Goal: Transaction & Acquisition: Purchase product/service

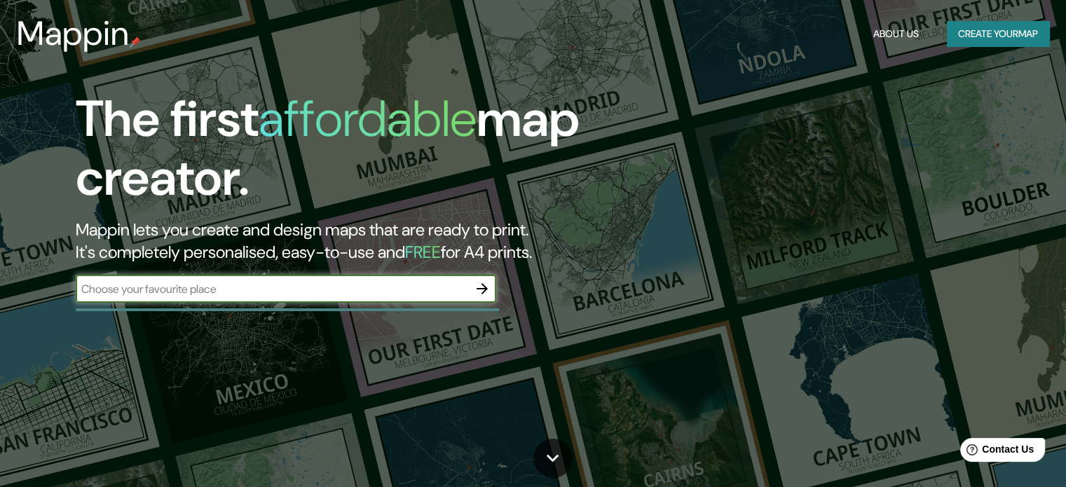
click at [368, 291] on input "text" at bounding box center [272, 289] width 392 height 16
type input "[GEOGRAPHIC_DATA]"
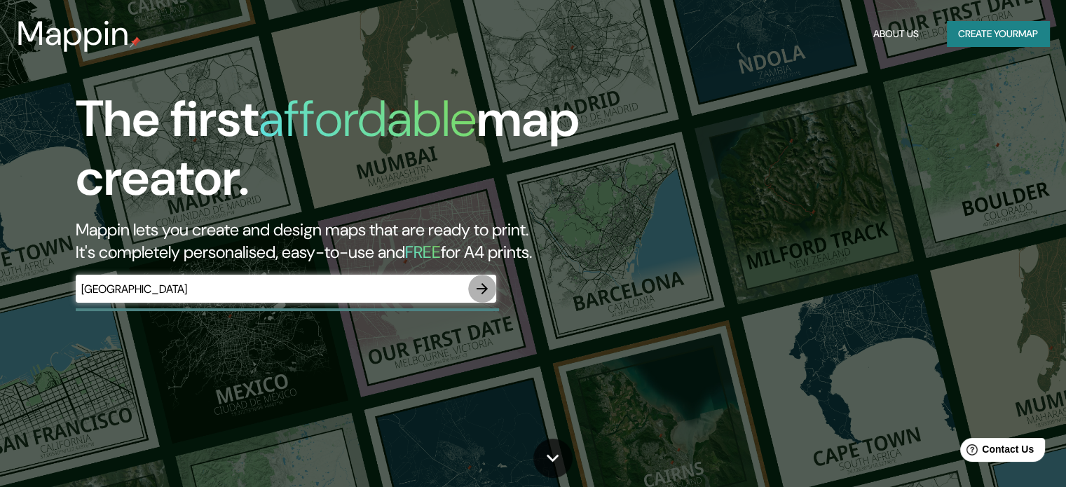
click at [485, 290] on icon "button" at bounding box center [481, 288] width 11 height 11
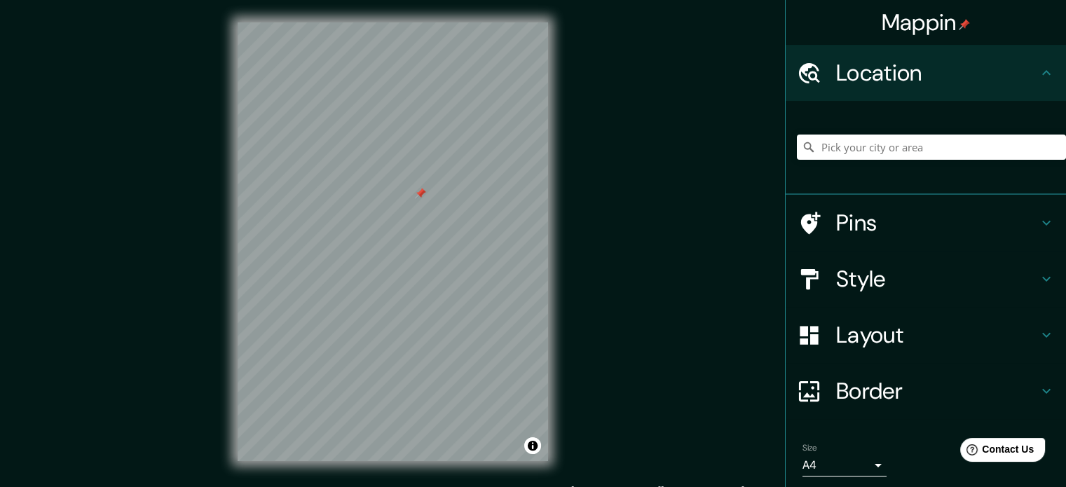
click at [420, 194] on div at bounding box center [420, 193] width 11 height 11
click at [855, 302] on div "Style" at bounding box center [926, 279] width 280 height 56
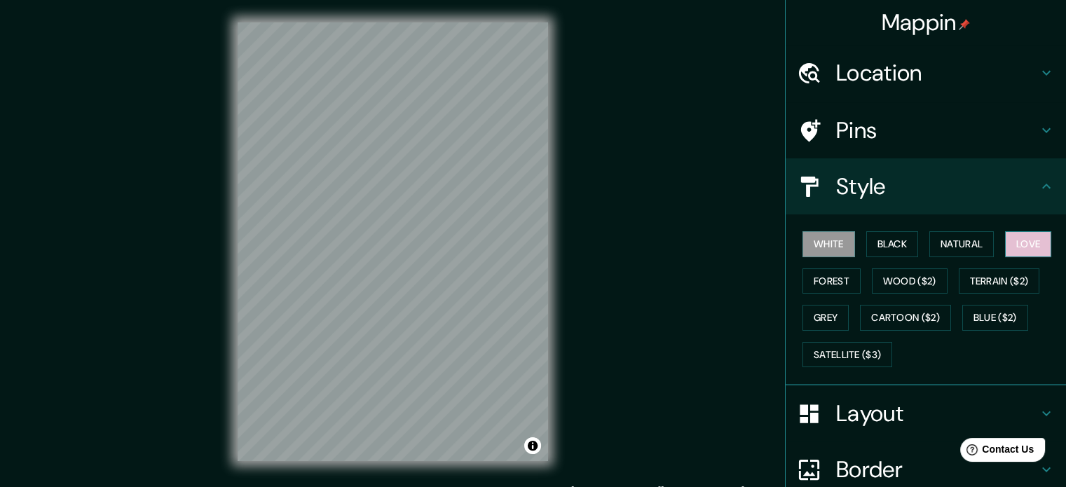
click at [1013, 239] on button "Love" at bounding box center [1028, 244] width 46 height 26
click at [814, 282] on button "Forest" at bounding box center [831, 281] width 58 height 26
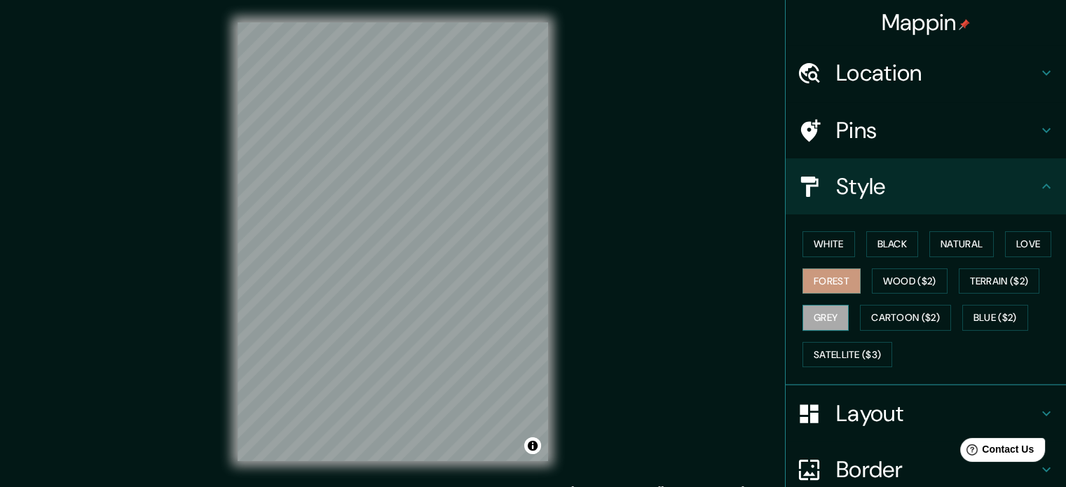
click at [813, 313] on button "Grey" at bounding box center [825, 318] width 46 height 26
click at [870, 311] on button "Cartoon ($2)" at bounding box center [905, 318] width 91 height 26
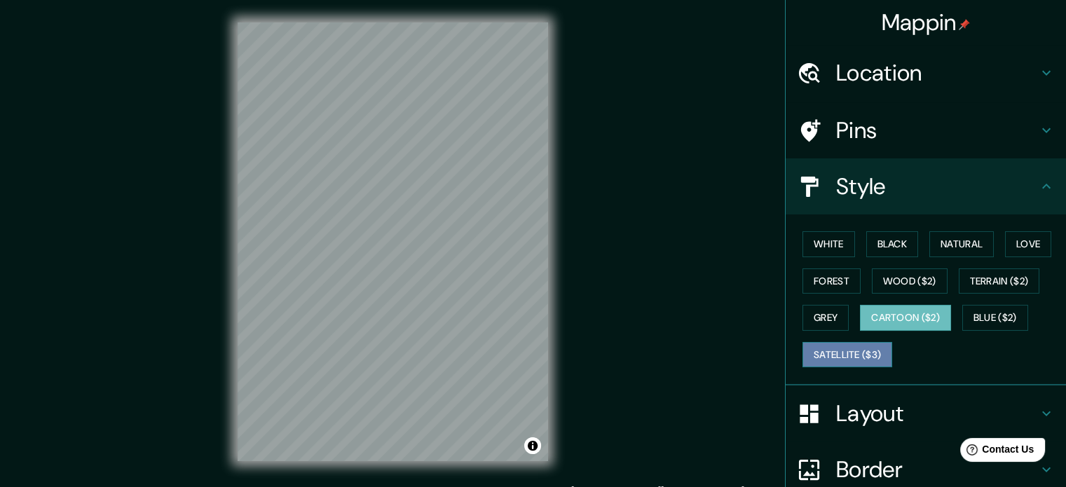
click at [834, 348] on button "Satellite ($3)" at bounding box center [847, 355] width 90 height 26
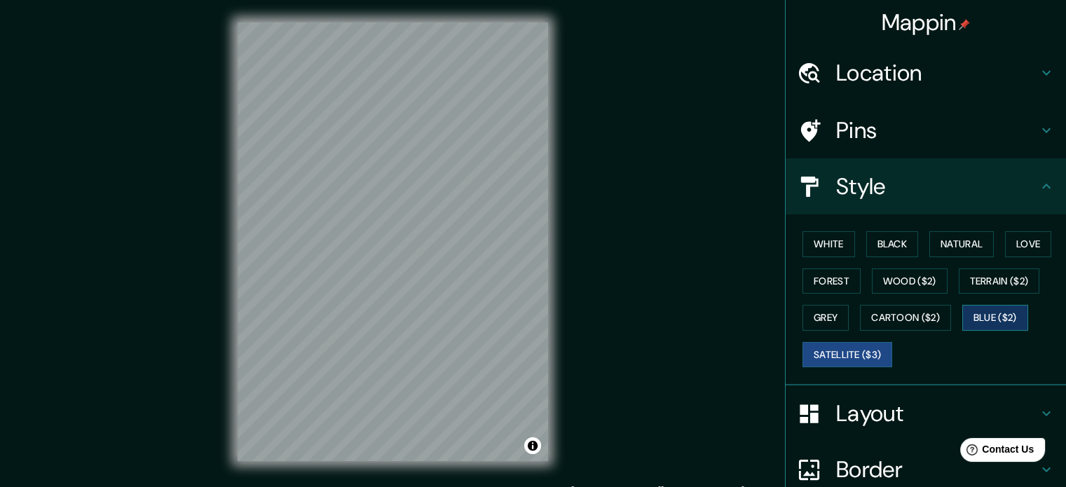
click at [962, 310] on button "Blue ($2)" at bounding box center [995, 318] width 66 height 26
click at [817, 247] on button "White" at bounding box center [828, 244] width 53 height 26
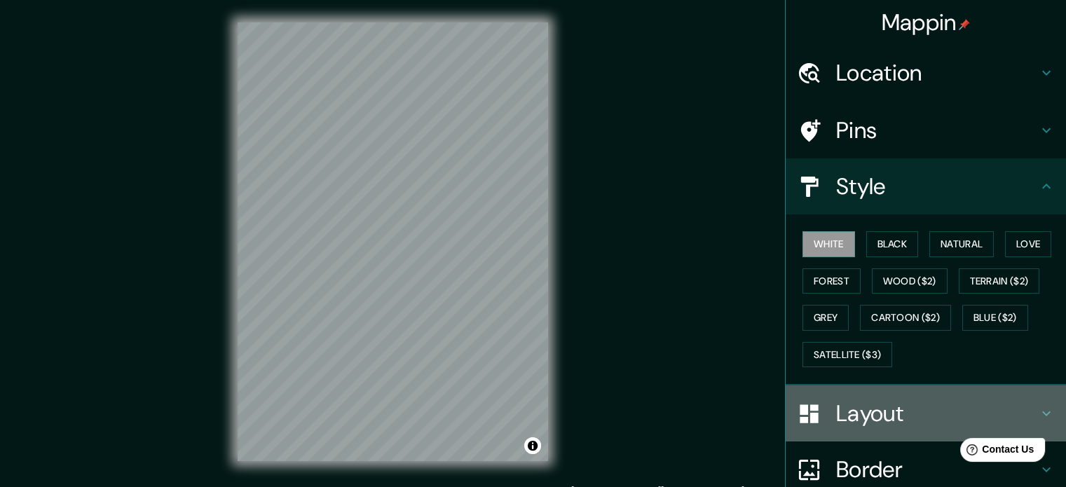
click at [905, 421] on h4 "Layout" at bounding box center [937, 413] width 202 height 28
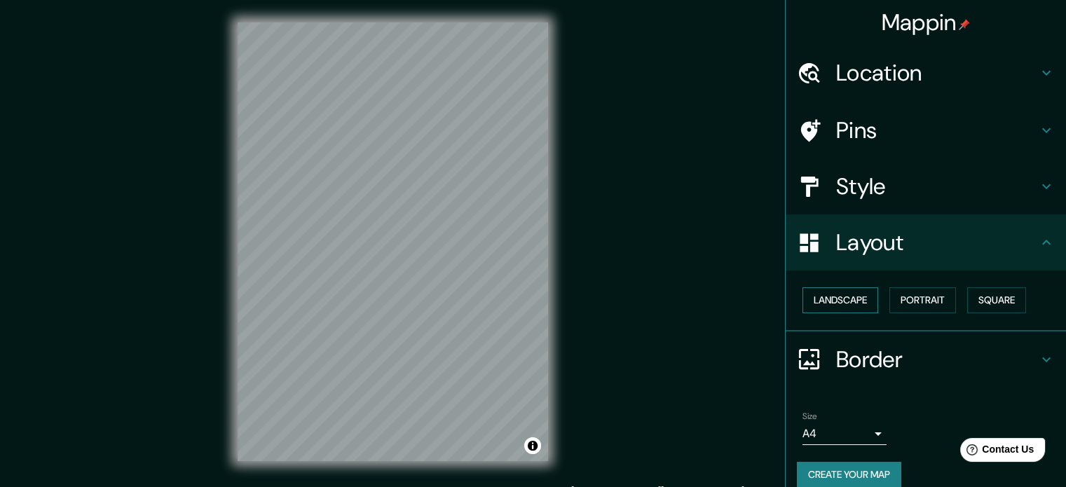
click at [856, 295] on button "Landscape" at bounding box center [840, 300] width 76 height 26
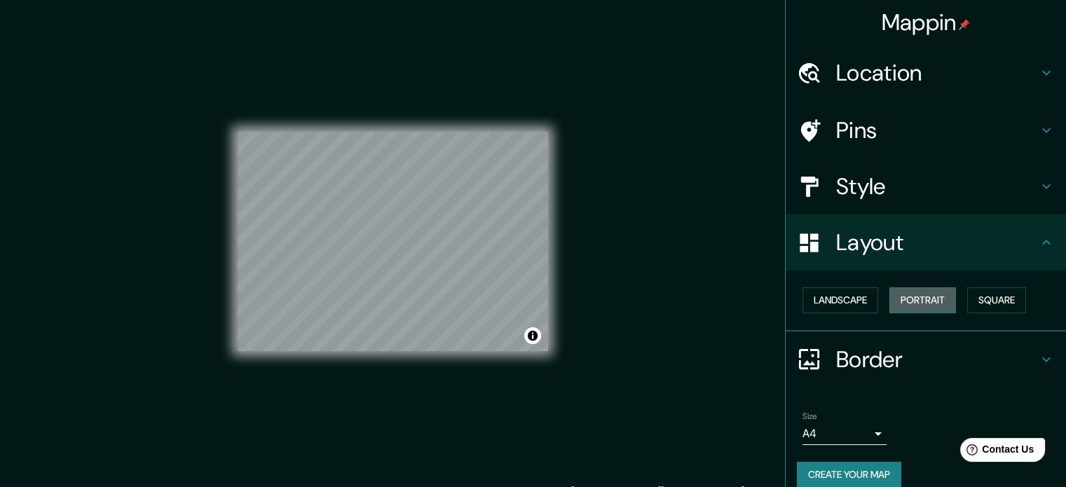
click at [935, 290] on button "Portrait" at bounding box center [922, 300] width 67 height 26
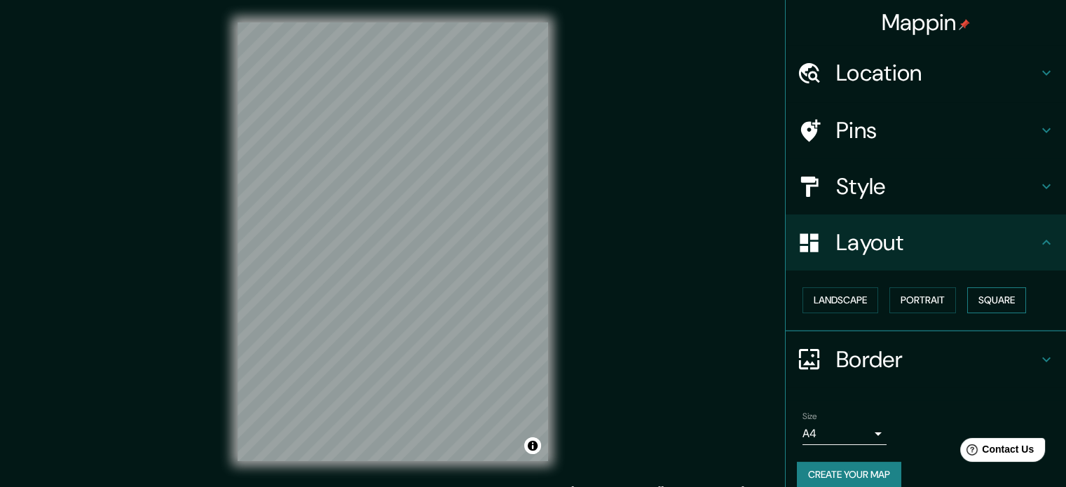
click at [996, 290] on button "Square" at bounding box center [996, 300] width 59 height 26
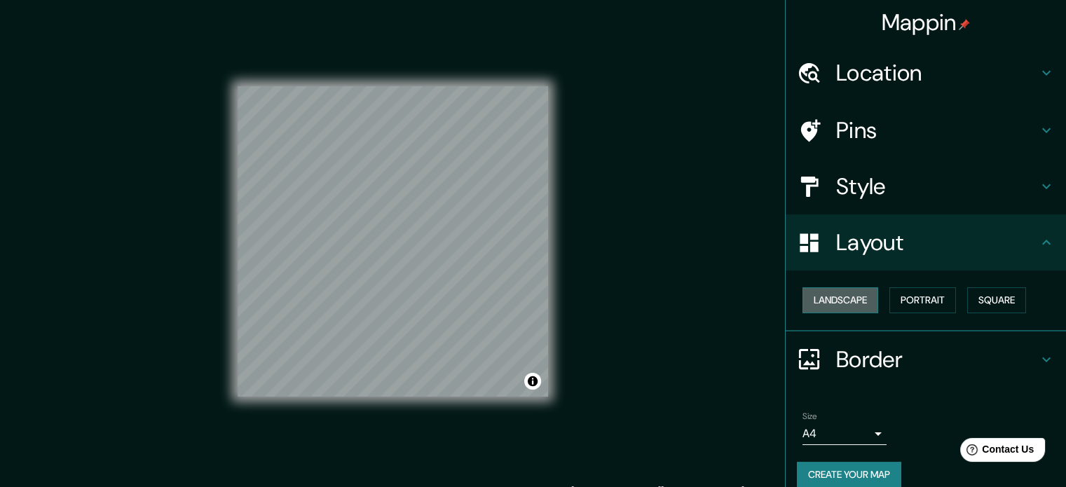
click at [850, 299] on button "Landscape" at bounding box center [840, 300] width 76 height 26
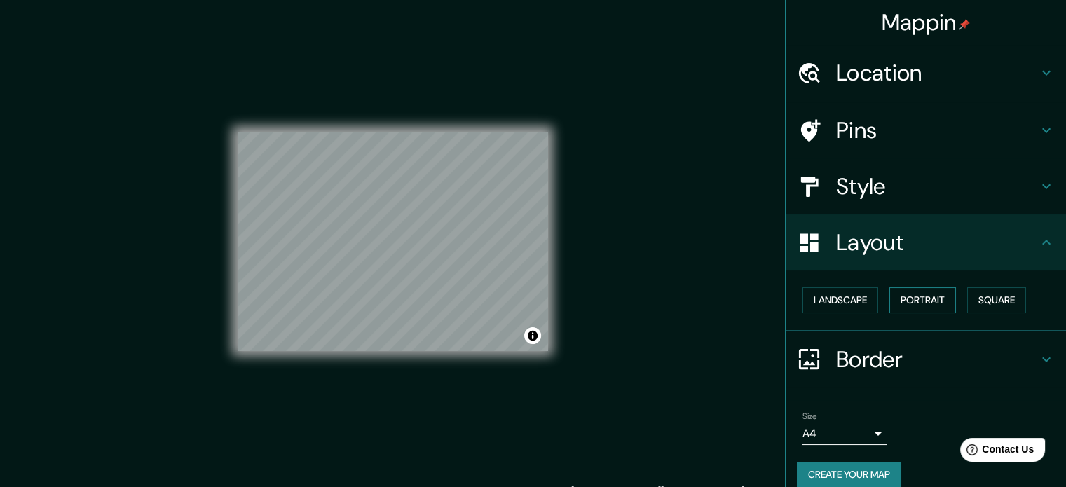
click at [898, 298] on button "Portrait" at bounding box center [922, 300] width 67 height 26
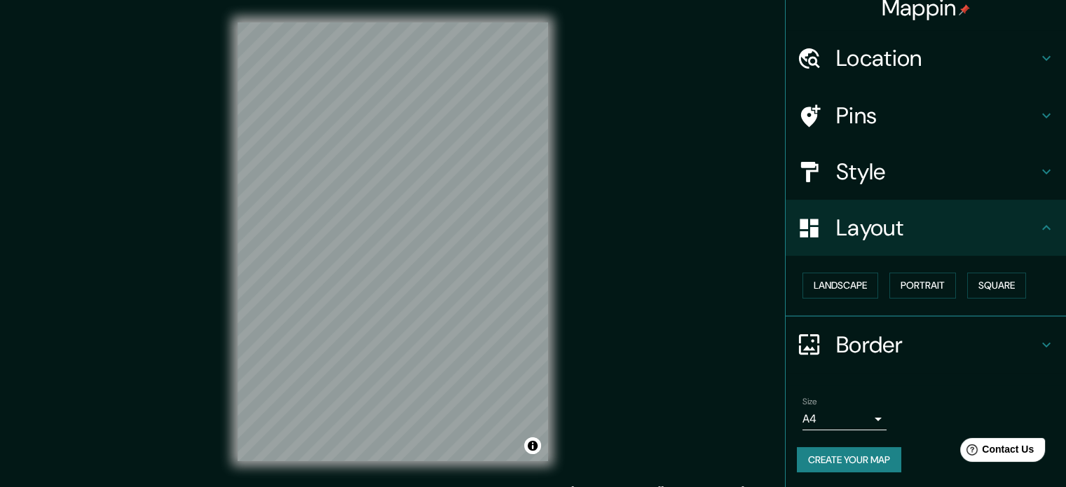
scroll to position [15, 0]
click at [856, 417] on body "Mappin Location Pins Style Layout Landscape Portrait Square Border Choose a bor…" at bounding box center [533, 243] width 1066 height 487
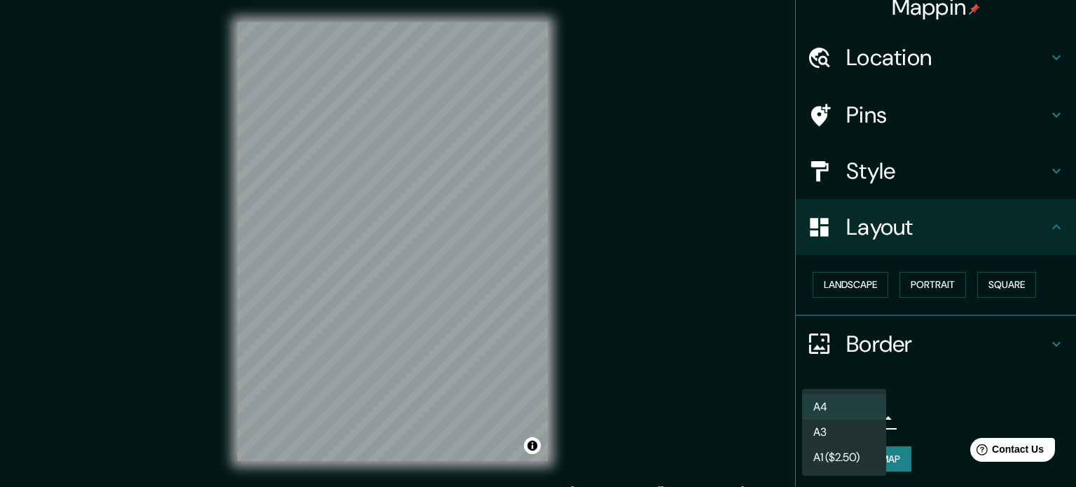
click at [853, 437] on li "A3" at bounding box center [844, 432] width 84 height 25
type input "a4"
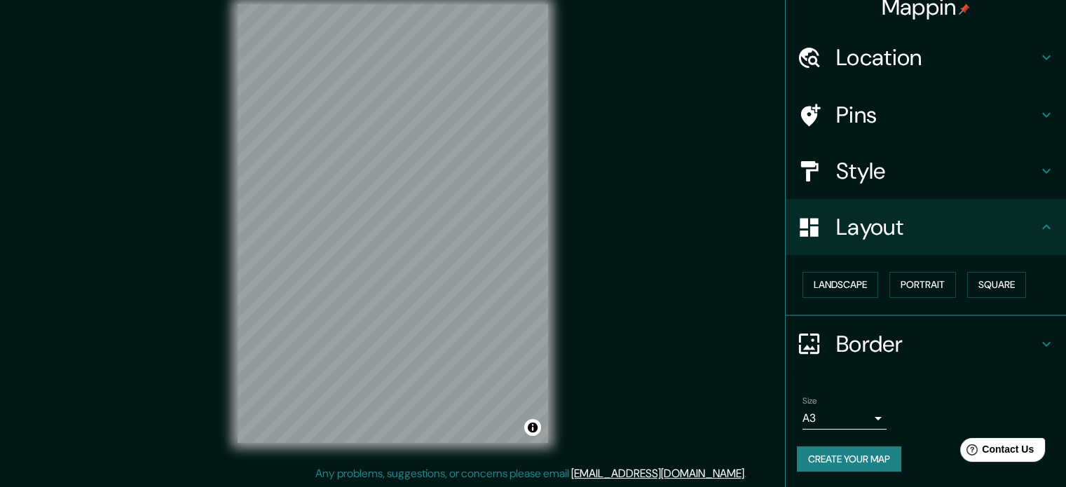
scroll to position [0, 0]
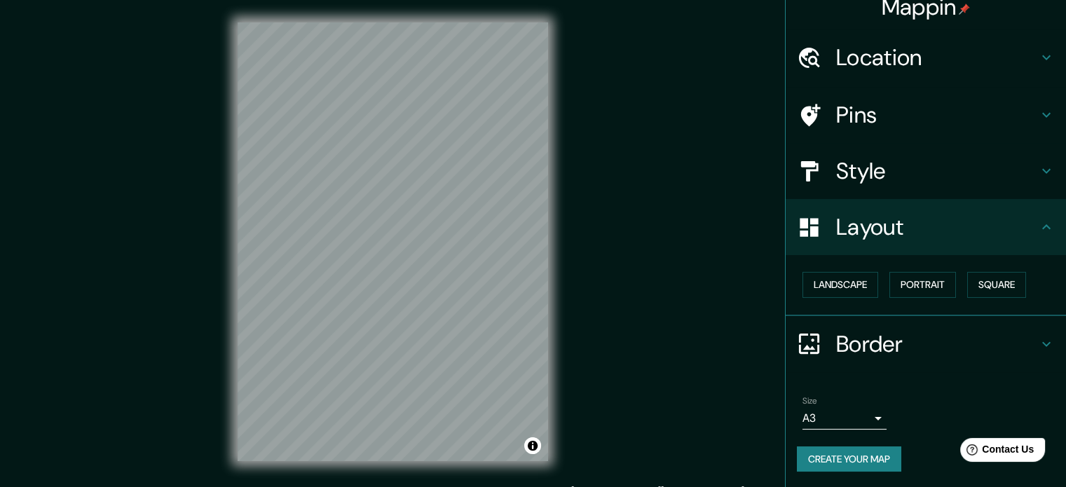
click at [904, 160] on h4 "Style" at bounding box center [937, 171] width 202 height 28
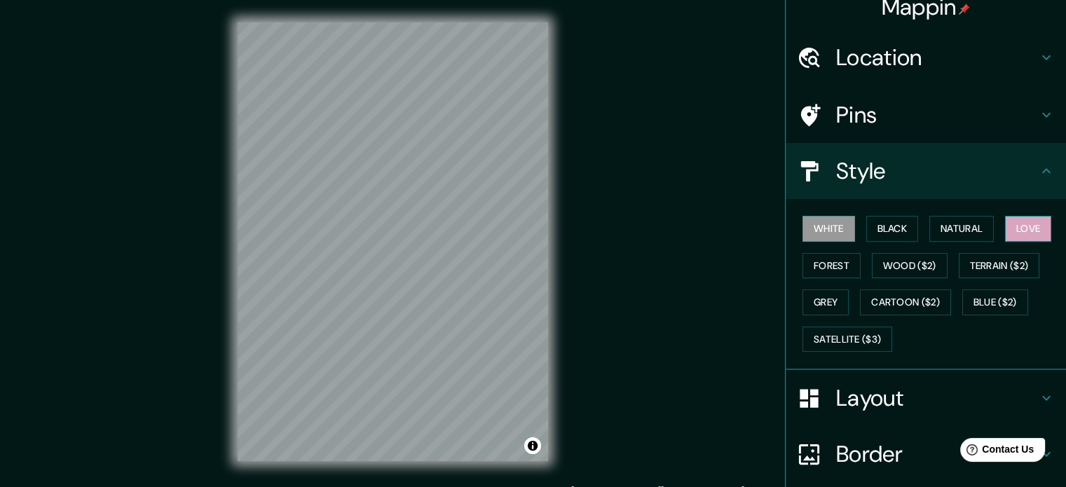
click at [1008, 223] on button "Love" at bounding box center [1028, 229] width 46 height 26
click at [384, 242] on div at bounding box center [388, 237] width 11 height 11
click at [383, 252] on div at bounding box center [383, 252] width 11 height 11
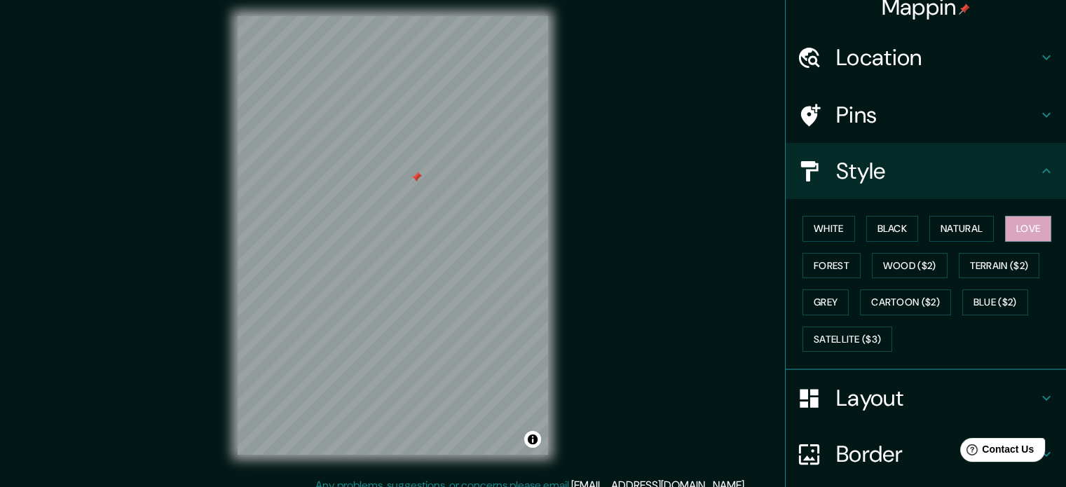
scroll to position [18, 0]
